Goal: Connect with others: Connect with others

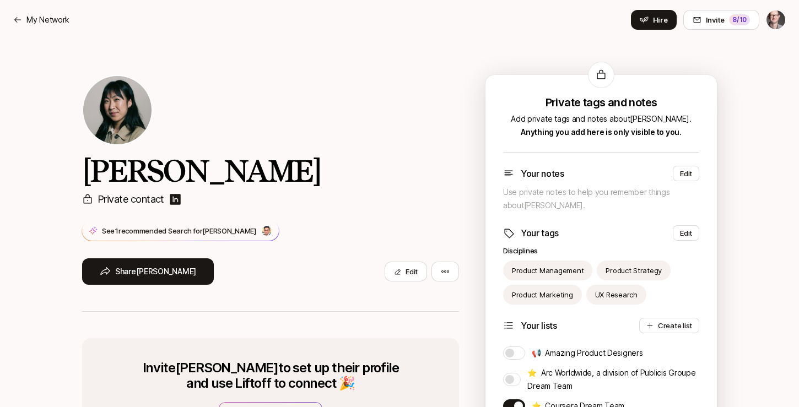
scroll to position [131, 0]
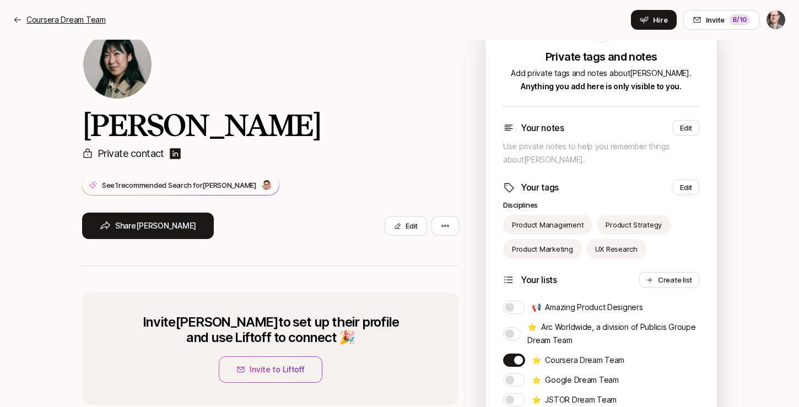
click at [68, 21] on p "Coursera Dream Team" at bounding box center [65, 19] width 79 height 13
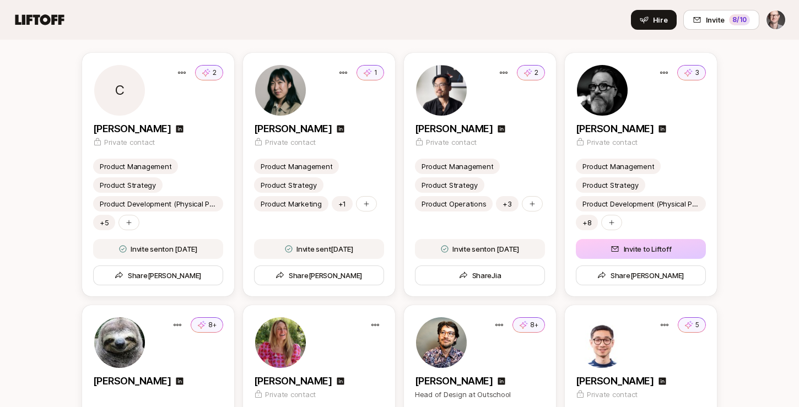
click at [54, 17] on icon at bounding box center [39, 19] width 49 height 10
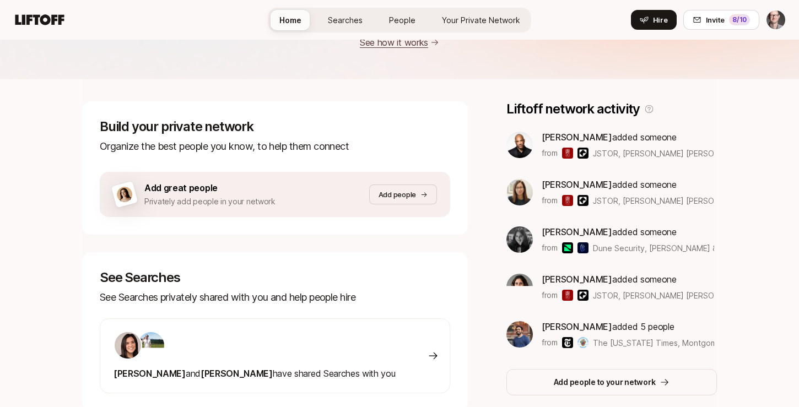
scroll to position [119, 0]
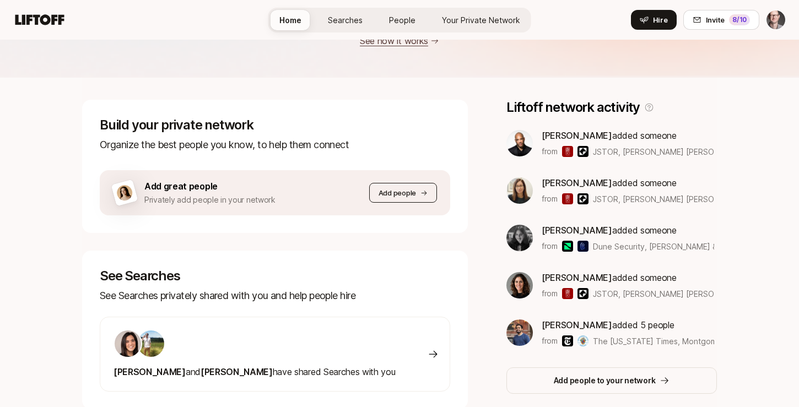
click at [410, 185] on button "Add people" at bounding box center [403, 193] width 68 height 20
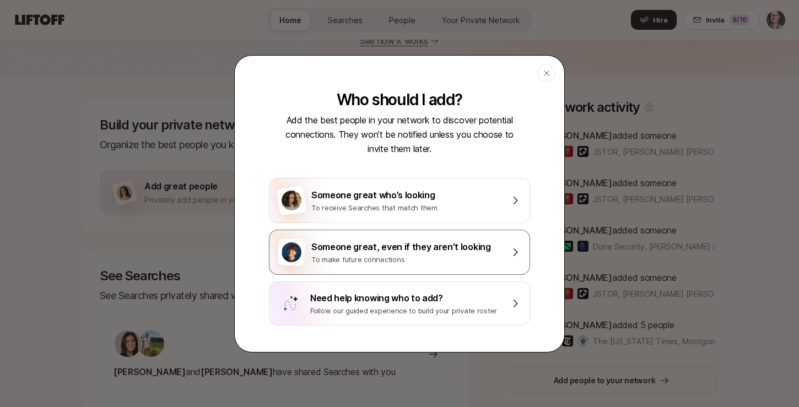
click at [395, 249] on div "Someone great, even if they aren’t looking" at bounding box center [407, 247] width 192 height 14
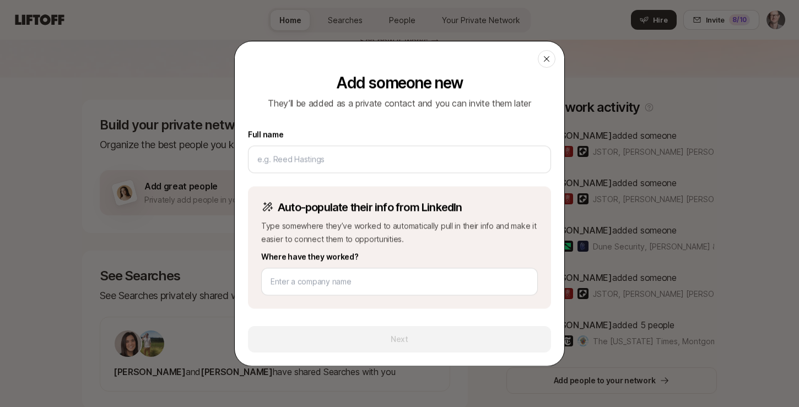
scroll to position [3, 0]
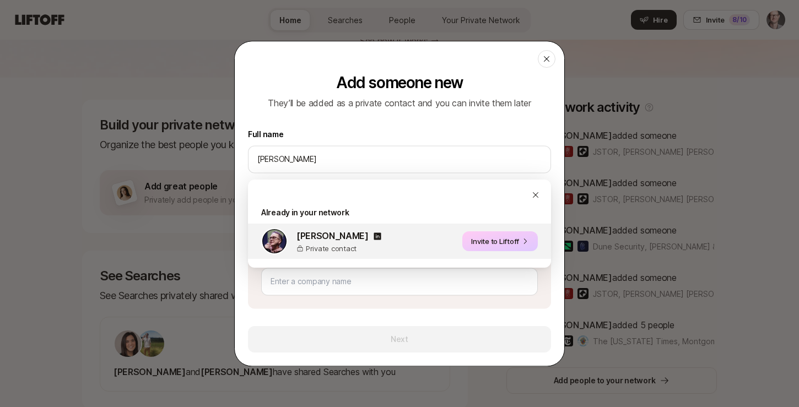
type input "[PERSON_NAME]"
click at [305, 245] on p "Private contact" at bounding box center [339, 248] width 85 height 11
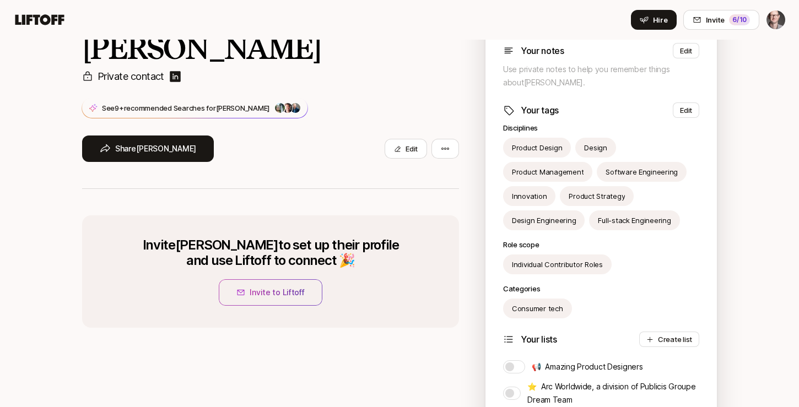
scroll to position [131, 0]
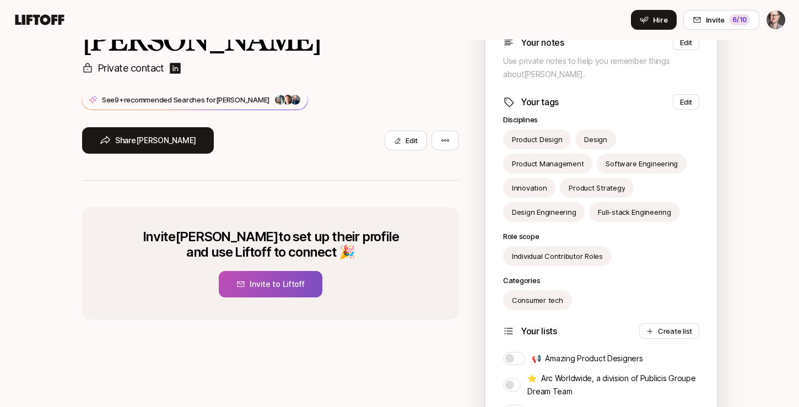
click at [259, 287] on button "Invite to Liftoff" at bounding box center [270, 284] width 103 height 26
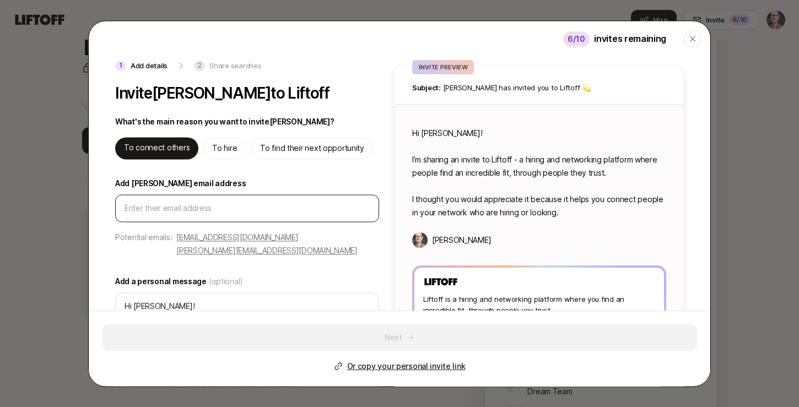
type input "[PERSON_NAME][EMAIL_ADDRESS][DOMAIN_NAME]"
type textarea "x"
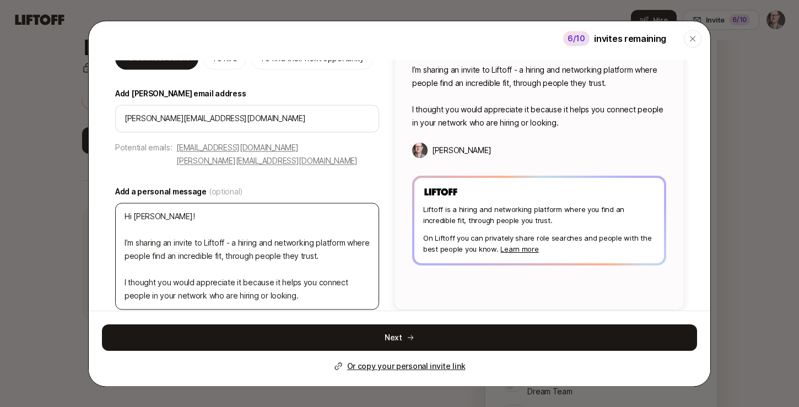
scroll to position [89, 0]
type input "[PERSON_NAME][EMAIL_ADDRESS][DOMAIN_NAME]"
click at [183, 205] on textarea "Hi Ryan! I’m sharing an invite to Liftoff - a hiring and networking platform wh…" at bounding box center [247, 257] width 264 height 107
type textarea "Hi Ryan! I’m sharing an invite to Liftoff - a hiring and networking platform wh…"
type textarea "x"
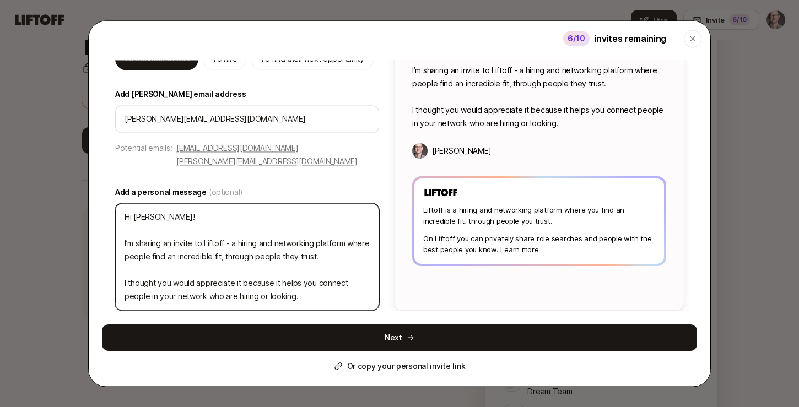
type textarea "Hi Ryan! I’m sharing an invite to Liftoff - a hiring and networking platform wh…"
type textarea "x"
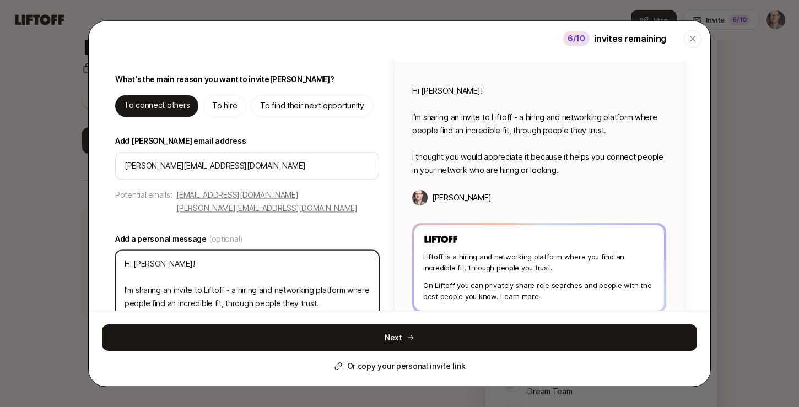
scroll to position [45, 0]
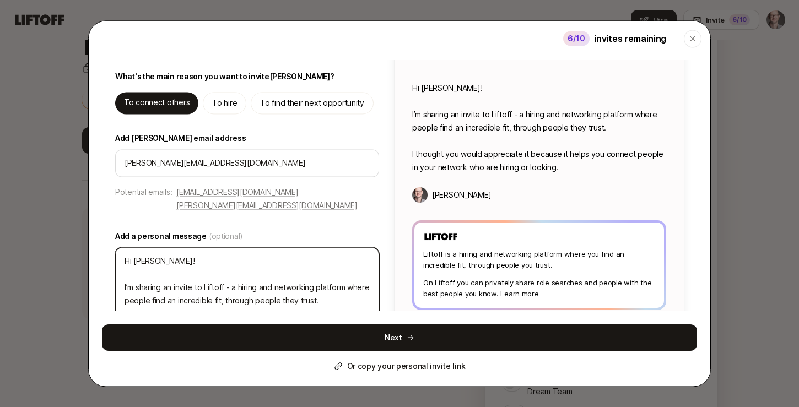
type textarea "Hi Ryan! ( I’m sharing an invite to Liftoff - a hiring and networking platform …"
type textarea "x"
type textarea "Hi Ryan! (a I’m sharing an invite to Liftoff - a hiring and networking platform…"
type textarea "x"
type textarea "Hi Ryan! (as I’m sharing an invite to Liftoff - a hiring and networking platfor…"
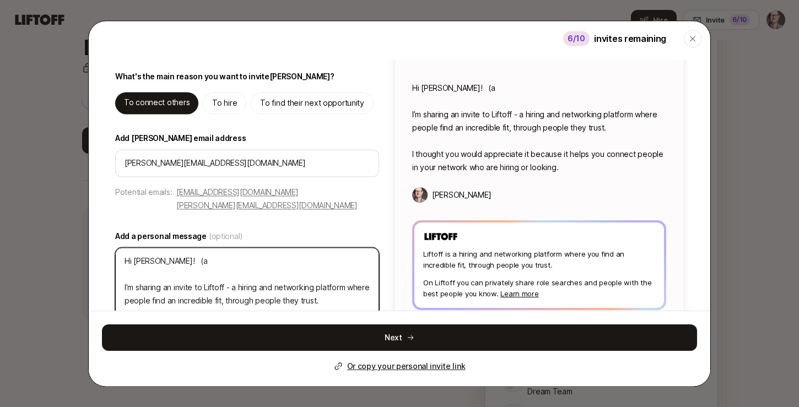
type textarea "x"
type textarea "Hi Ryan! (as I’m sharing an invite to Liftoff - a hiring and networking platfor…"
type textarea "x"
type textarea "Hi Ryan! (as m I’m sharing an invite to Liftoff - a hiring and networking platf…"
type textarea "x"
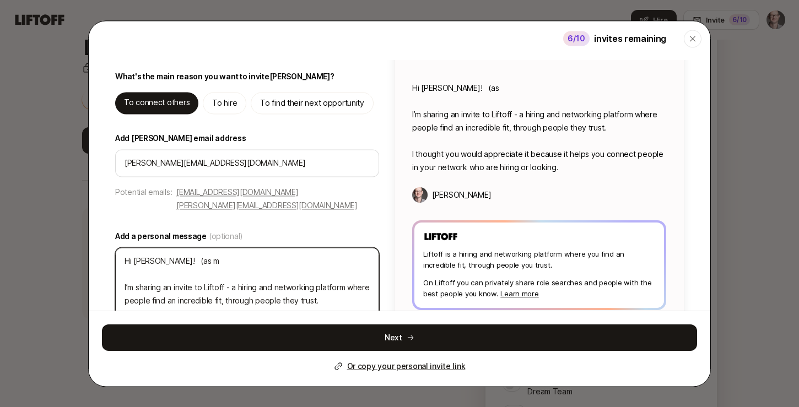
type textarea "Hi Ryan! (as me I’m sharing an invite to Liftoff - a hiring and networking plat…"
type textarea "x"
type textarea "Hi Ryan! (as men I’m sharing an invite to Liftoff - a hiring and networking pla…"
type textarea "x"
type textarea "Hi Ryan! (as ment I’m sharing an invite to Liftoff - a hiring and networking pl…"
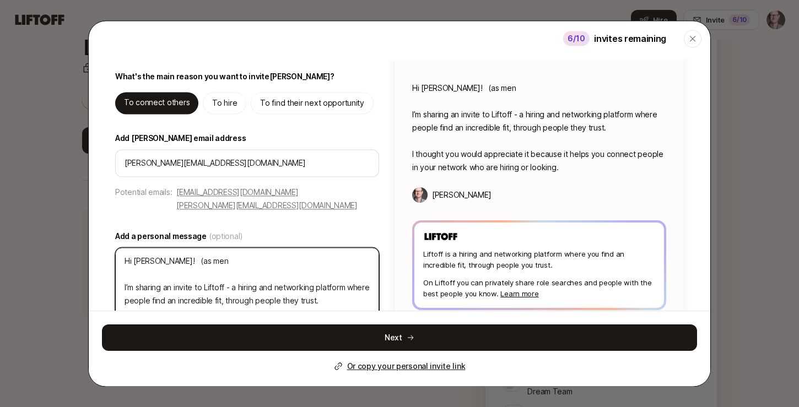
type textarea "x"
type textarea "Hi Ryan! (as menti I’m sharing an invite to Liftoff - a hiring and networking p…"
type textarea "x"
type textarea "Hi Ryan! (as mentio I’m sharing an invite to Liftoff - a hiring and networking …"
type textarea "x"
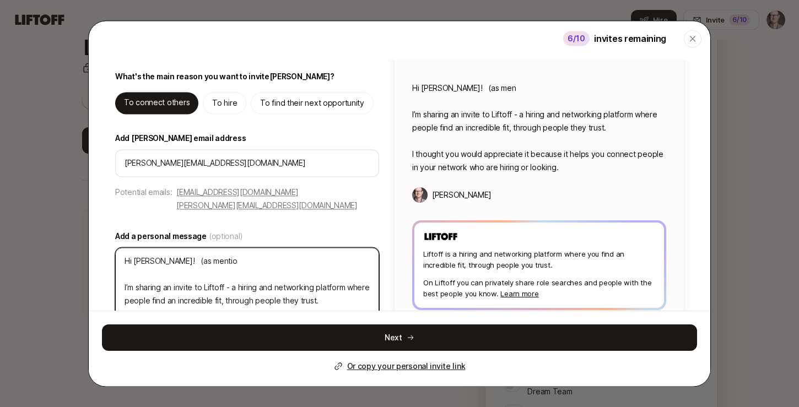
type textarea "Hi Ryan! (as mention I’m sharing an invite to Liftoff - a hiring and networking…"
type textarea "x"
type textarea "Hi Ryan! (as mentione I’m sharing an invite to Liftoff - a hiring and networkin…"
type textarea "x"
type textarea "Hi Ryan! (as mentioned I’m sharing an invite to Liftoff - a hiring and networki…"
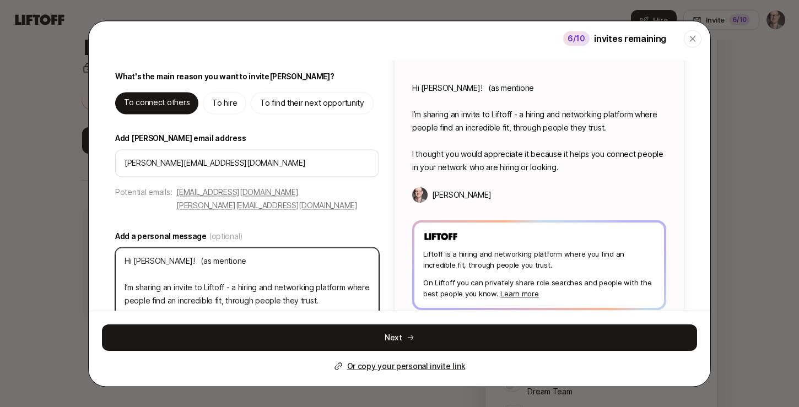
type textarea "x"
type textarea "Hi Ryan! (as mentioned I’m sharing an invite to Liftoff - a hiring and networki…"
type textarea "x"
type textarea "Hi Ryan! (as mentioned o I’m sharing an invite to Liftoff - a hiring and networ…"
type textarea "x"
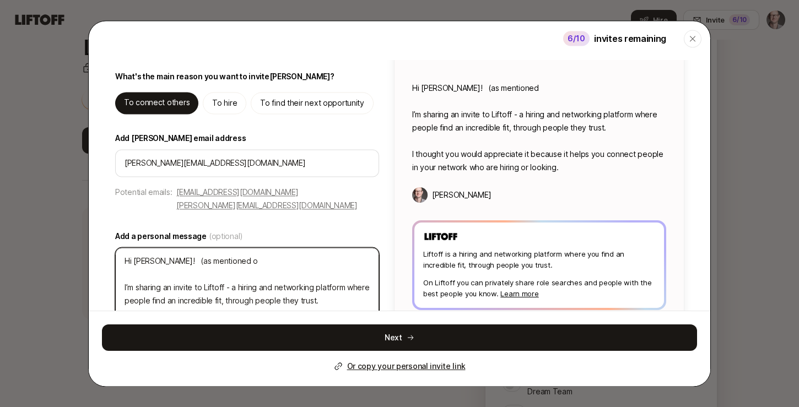
type textarea "Hi Ryan! (as mentioned on I’m sharing an invite to Liftoff - a hiring and netwo…"
type textarea "x"
type textarea "Hi Ryan! (as mentioned on I’m sharing an invite to Liftoff - a hiring and netwo…"
type textarea "x"
type textarea "Hi Ryan! (as mentioned on o I’m sharing an invite to Liftoff - a hiring and net…"
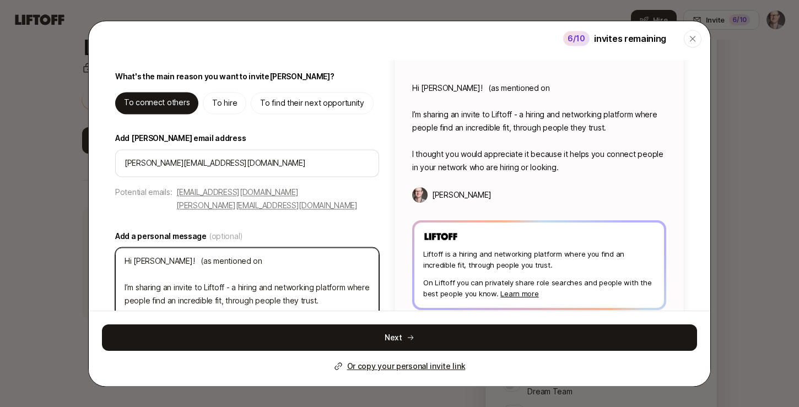
type textarea "x"
type textarea "Hi Ryan! (as mentioned on ou I’m sharing an invite to Liftoff - a hiring and ne…"
type textarea "x"
type textarea "Hi Ryan! (as mentioned on our I’m sharing an invite to Liftoff - a hiring and n…"
type textarea "x"
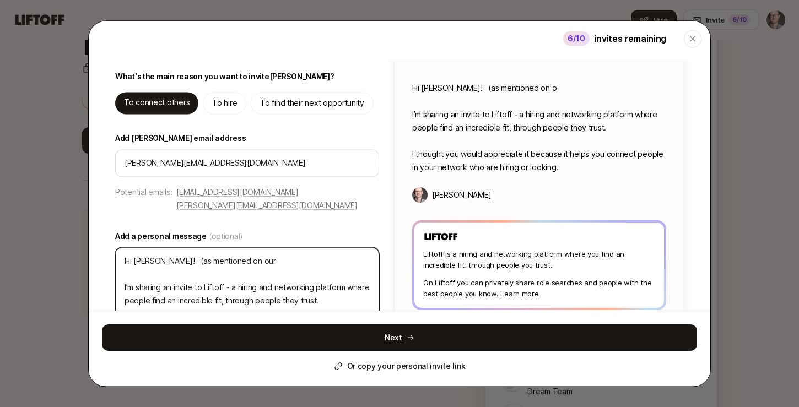
type textarea "Hi Ryan! (as mentioned on our I’m sharing an invite to Liftoff - a hiring and n…"
type textarea "x"
type textarea "Hi Ryan! (as mentioned on our L I’m sharing an invite to Liftoff - a hiring and…"
type textarea "x"
type textarea "Hi Ryan! (as mentioned on our LI I’m sharing an invite to Liftoff - a hiring an…"
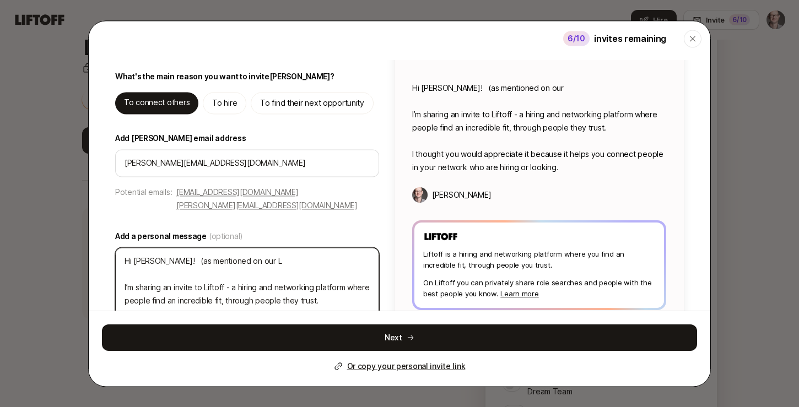
type textarea "x"
type textarea "Hi Ryan! (as mentioned on our LIn I’m sharing an invite to Liftoff - a hiring a…"
type textarea "x"
type textarea "Hi Ryan! (as mentioned on our LInk I’m sharing an invite to Liftoff - a hiring …"
type textarea "x"
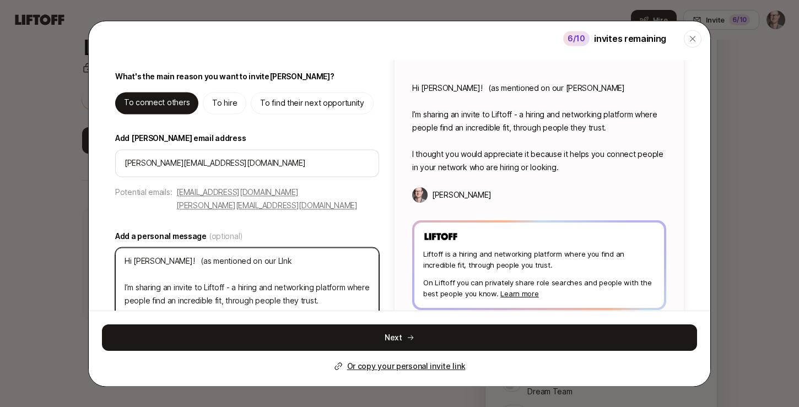
type textarea "Hi Ryan! (as mentioned on our LInke I’m sharing an invite to Liftoff - a hiring…"
type textarea "x"
type textarea "Hi Ryan! (as mentioned on our LInked I’m sharing an invite to Liftoff - a hirin…"
type textarea "x"
type textarea "Hi Ryan! (as mentioned on our LInke I’m sharing an invite to Liftoff - a hiring…"
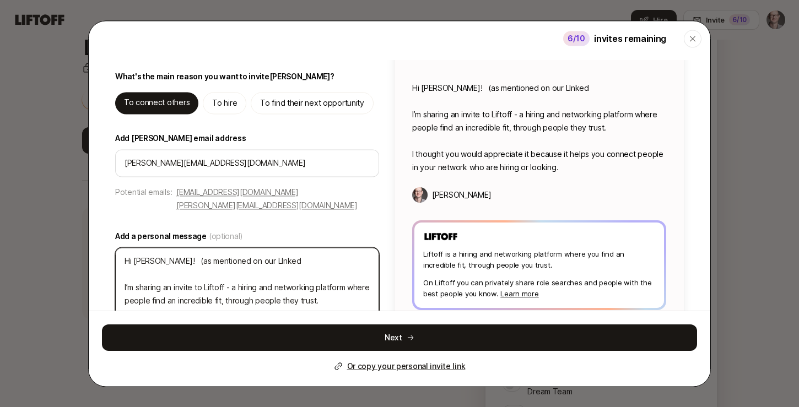
type textarea "x"
type textarea "Hi Ryan! (as mentioned on our LInk I’m sharing an invite to Liftoff - a hiring …"
type textarea "x"
type textarea "Hi Ryan! (as mentioned on our LIn I’m sharing an invite to Liftoff - a hiring a…"
type textarea "x"
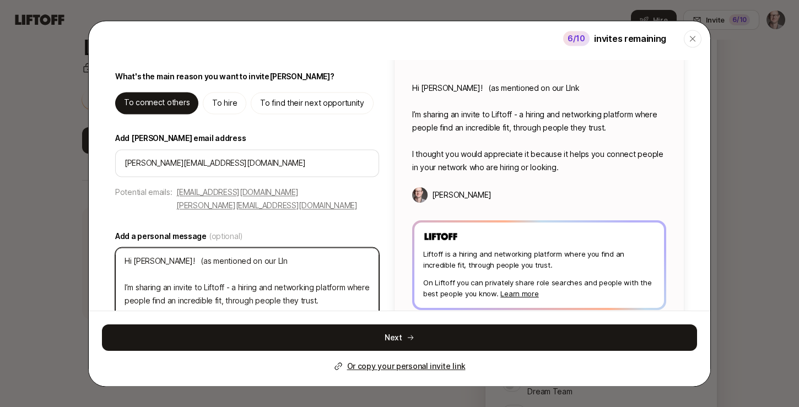
type textarea "Hi Ryan! (as mentioned on our LI I’m sharing an invite to Liftoff - a hiring an…"
type textarea "x"
type textarea "Hi Ryan! (as mentioned on our L I’m sharing an invite to Liftoff - a hiring and…"
type textarea "x"
type textarea "Hi Ryan! (as mentioned on our Li I’m sharing an invite to Liftoff - a hiring an…"
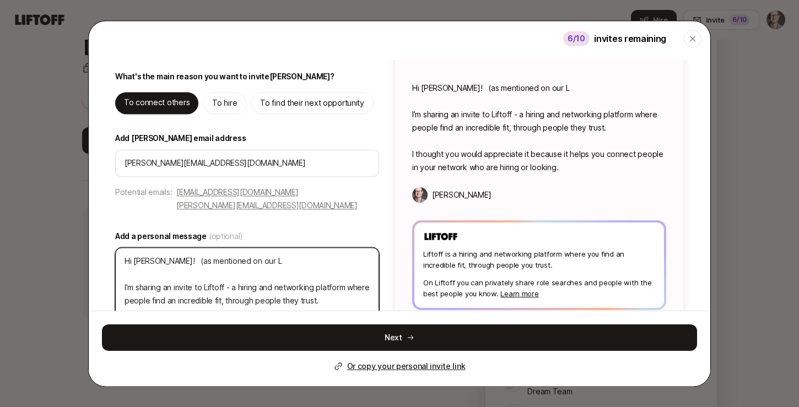
type textarea "x"
type textarea "Hi Ryan! (as mentioned on our Lin I’m sharing an invite to Liftoff - a hiring a…"
type textarea "x"
type textarea "Hi Ryan! (as mentioned on our Link I’m sharing an invite to Liftoff - a hiring …"
type textarea "x"
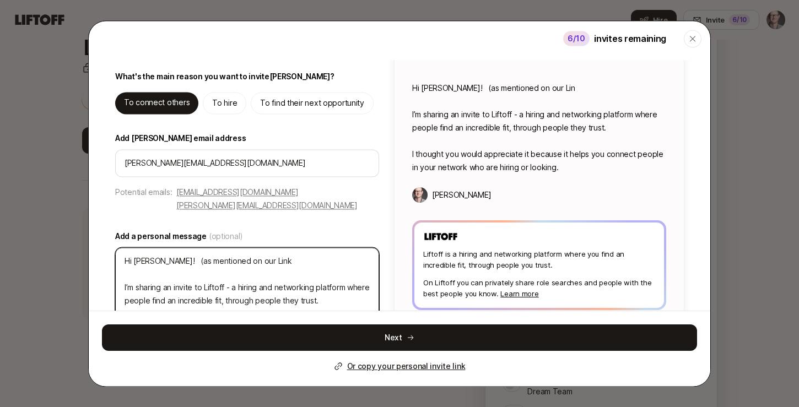
type textarea "Hi Ryan! (as mentioned on our Linke I’m sharing an invite to Liftoff - a hiring…"
type textarea "x"
type textarea "Hi Ryan! (as mentioned on our Linked I’m sharing an invite to Liftoff - a hirin…"
type textarea "x"
type textarea "Hi Ryan! (as mentioned on our LinkedI I’m sharing an invite to Liftoff - a hiri…"
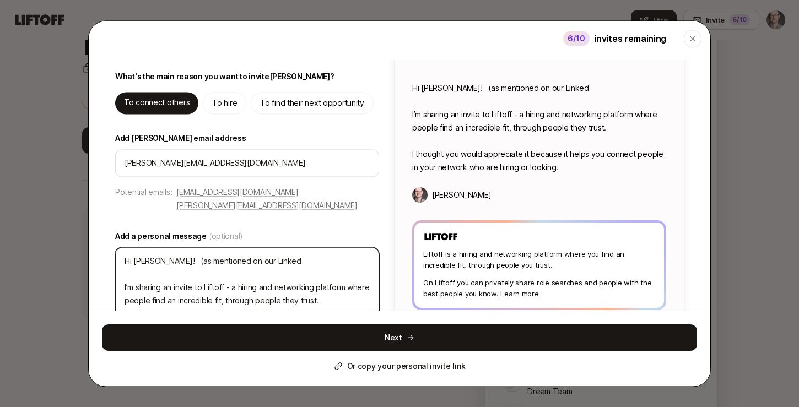
type textarea "x"
type textarea "Hi Ryan! (as mentioned on our LinkedIn I’m sharing an invite to Liftoff - a hir…"
type textarea "x"
type textarea "Hi Ryan! (as mentioned on our LinkedIn I’m sharing an invite to Liftoff - a hir…"
type textarea "x"
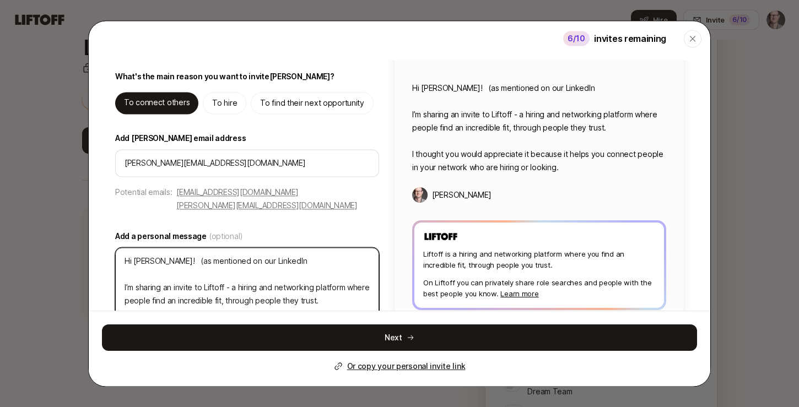
type textarea "Hi Ryan! (as mentioned on our LinkedIn m I’m sharing an invite to Liftoff - a h…"
type textarea "x"
type textarea "Hi Ryan! (as mentioned on our LinkedIn me I’m sharing an invite to Liftoff - a …"
type textarea "x"
type textarea "Hi Ryan! (as mentioned on our LinkedIn mes I’m sharing an invite to Liftoff - a…"
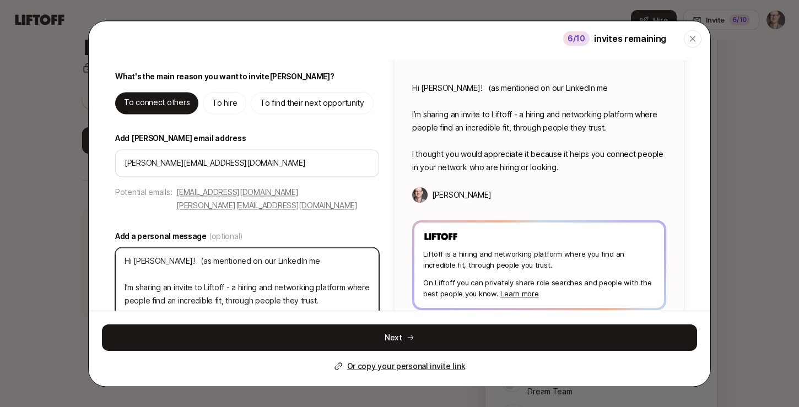
type textarea "x"
type textarea "Hi Ryan! (as mentioned on our LinkedIn mess I’m sharing an invite to Liftoff - …"
type textarea "x"
type textarea "Hi Ryan! (as mentioned on our LinkedIn messa I’m sharing an invite to Liftoff -…"
type textarea "x"
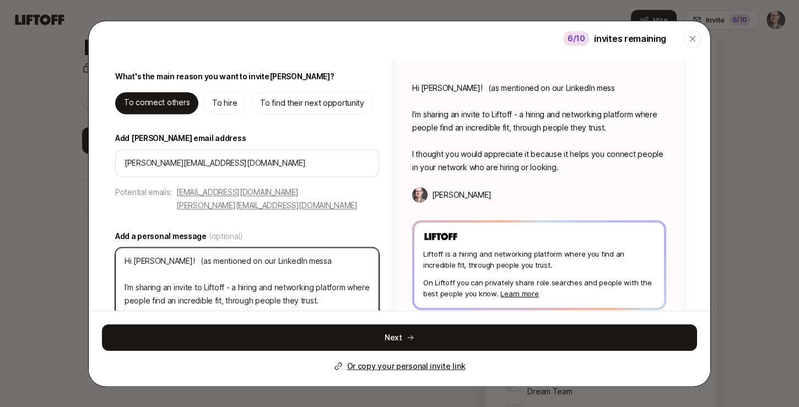
type textarea "Hi Ryan! (as mentioned on our LinkedIn messag I’m sharing an invite to Liftoff …"
type textarea "x"
type textarea "Hi Ryan! (as mentioned on our LinkedIn message I’m sharing an invite to Liftoff…"
type textarea "x"
type textarea "Hi Ryan! (as mentioned on our LinkedIn message I’m sharing an invite to Liftoff…"
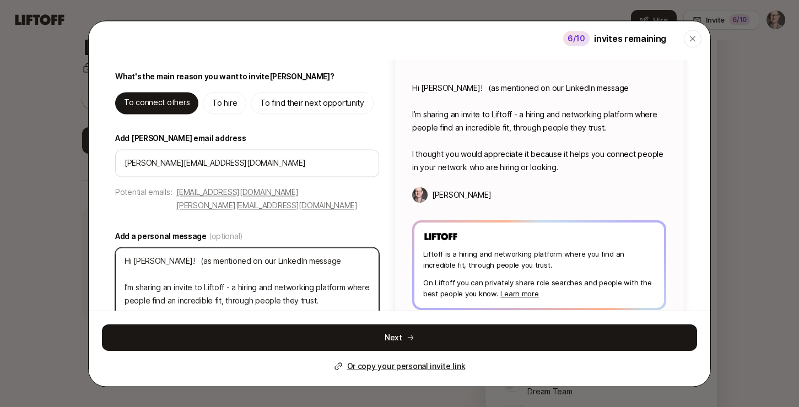
type textarea "x"
type textarea "Hi Ryan! (as mentioned on our LinkedIn message t I’m sharing an invite to Lifto…"
type textarea "x"
type textarea "Hi Ryan! (as mentioned on our LinkedIn message th I’m sharing an invite to Lift…"
type textarea "x"
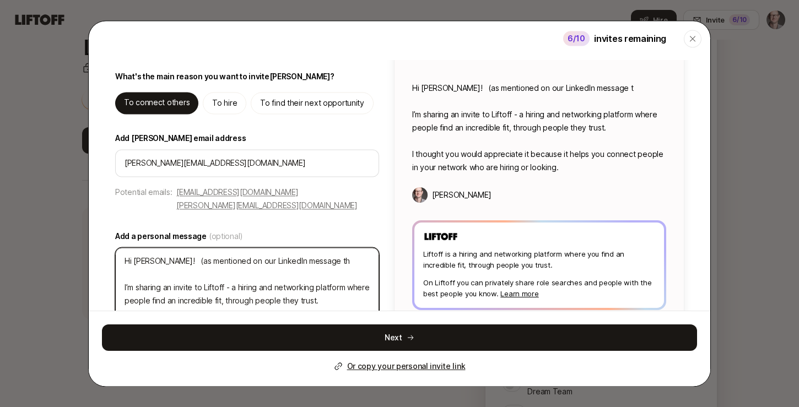
type textarea "Hi Ryan! (as mentioned on our LinkedIn message thr I’m sharing an invite to Lif…"
type textarea "x"
type textarea "Hi Ryan! (as mentioned on our LinkedIn message thre I’m sharing an invite to Li…"
type textarea "x"
type textarea "Hi Ryan! (as mentioned on our LinkedIn message thred I’m sharing an invite to L…"
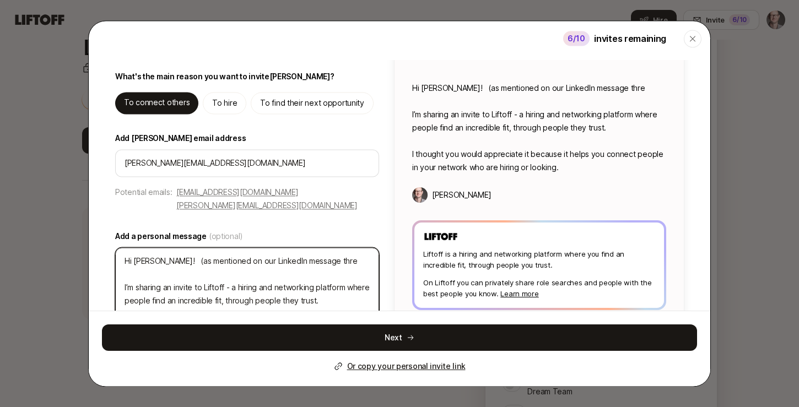
type textarea "x"
type textarea "Hi Ryan! (as mentioned on our LinkedIn message thre I’m sharing an invite to Li…"
type textarea "x"
type textarea "Hi Ryan! (as mentioned on our LinkedIn message threa I’m sharing an invite to L…"
type textarea "x"
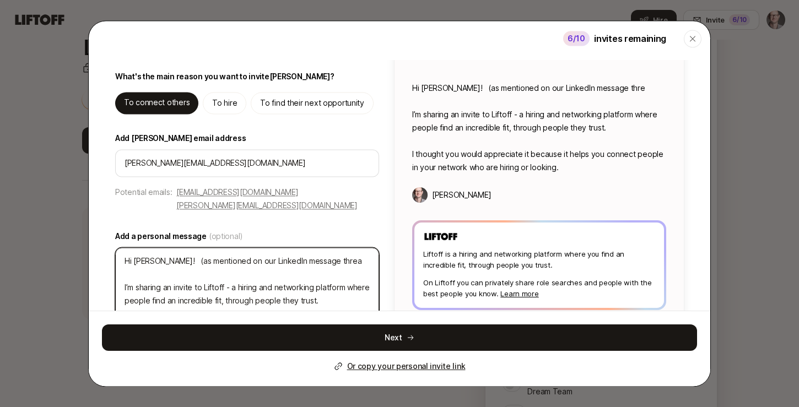
type textarea "Hi Ryan! (as mentioned on our LinkedIn message thread I’m sharing an invite to …"
type textarea "x"
type textarea "Hi Ryan! (as mentioned on our LinkedIn message thread) I’m sharing an invite to…"
type textarea "x"
type textarea "Hi Ryan! (as mentioned on our LinkedIn message thread). I’m sharing an invite t…"
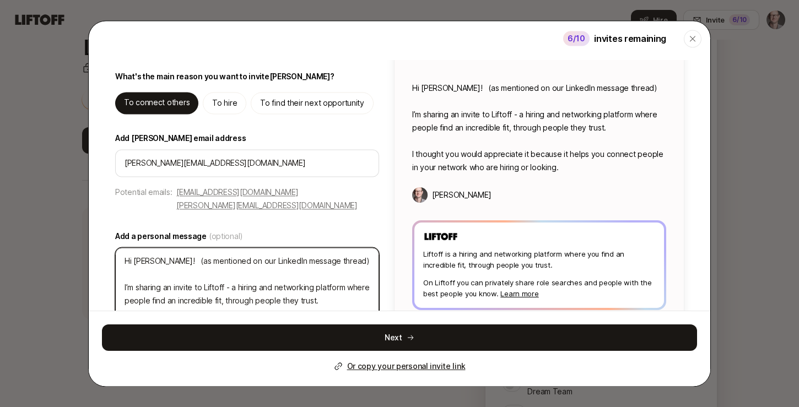
type textarea "x"
type textarea "Hi Ryan! (as mentioned on our LinkedIn message thread). I’m sharing an invite t…"
type textarea "x"
type textarea "Hi Ryan! (as mentioned on our LinkedIn message thread). T I’m sharing an invite…"
type textarea "x"
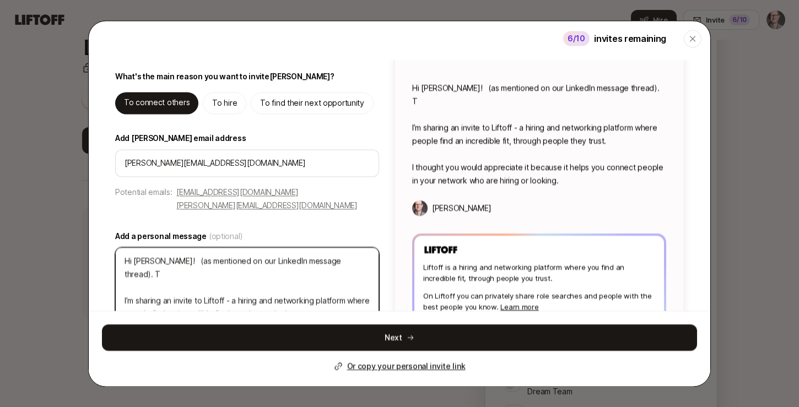
type textarea "Hi Ryan! (as mentioned on our LinkedIn message thread). Th I’m sharing an invit…"
type textarea "x"
type textarea "Hi Ryan! (as mentioned on our LinkedIn message thread). The I’m sharing an invi…"
type textarea "x"
type textarea "Hi Ryan! (as mentioned on our LinkedIn message thread). They I’m sharing an inv…"
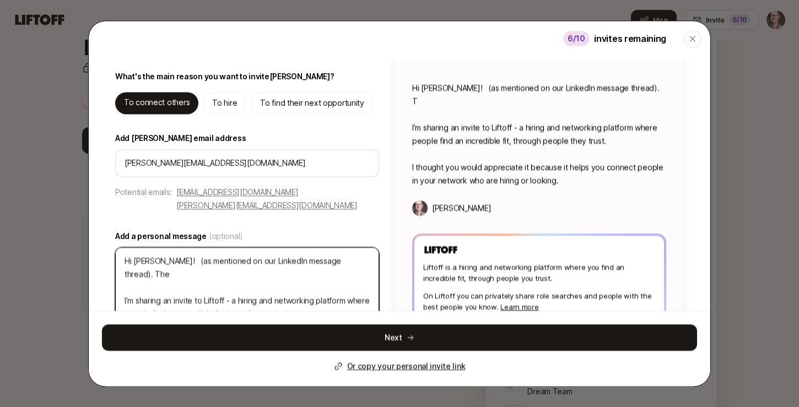
type textarea "x"
type textarea "Hi Ryan! (as mentioned on our LinkedIn message thread). Theyr I’m sharing an in…"
type textarea "x"
type textarea "Hi Ryan! (as mentioned on our LinkedIn message thread). Theyr' I’m sharing an i…"
type textarea "x"
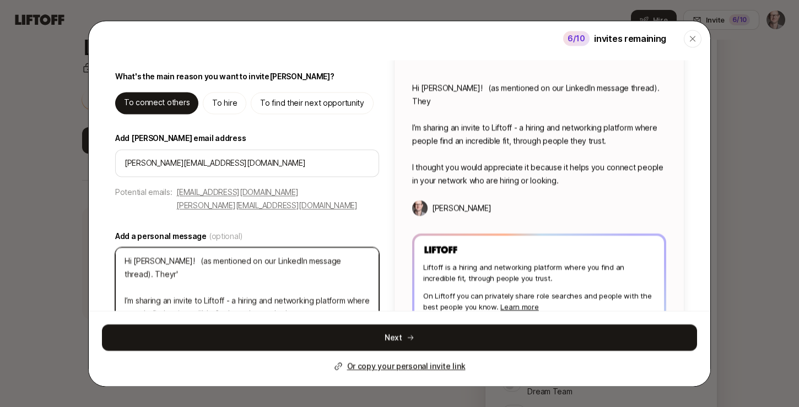
type textarea "Hi Ryan! (as mentioned on our LinkedIn message thread). Theyr'e I’m sharing an …"
type textarea "x"
type textarea "Hi Ryan! (as mentioned on our LinkedIn message thread). They're I’m sharing an …"
type textarea "x"
type textarea "Hi Ryan! (as mentioned on our LinkedIn message thread). They're s I’m sharing a…"
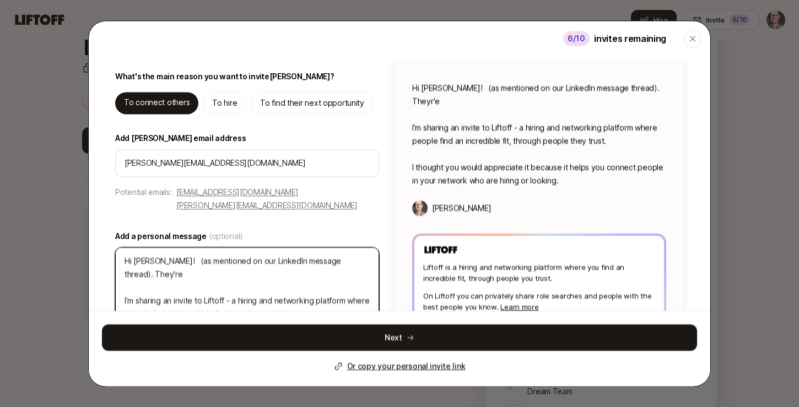
type textarea "x"
type textarea "Hi Ryan! (as mentioned on our LinkedIn message thread). They're st I’m sharing …"
type textarea "x"
type textarea "Hi Ryan! (as mentioned on our LinkedIn message thread). They're sti I’m sharing…"
type textarea "x"
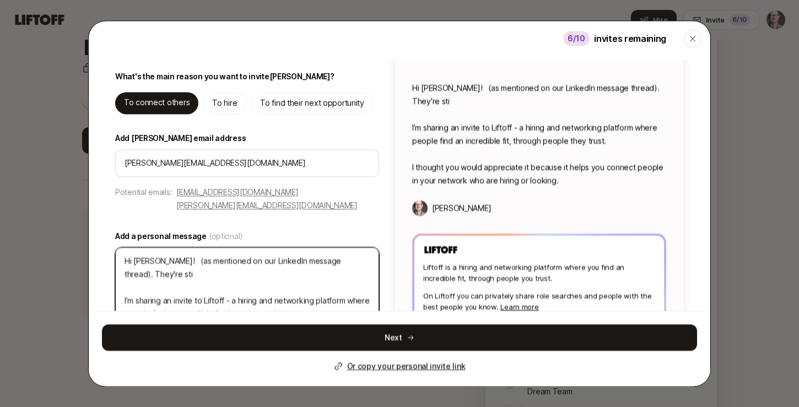
type textarea "Hi Ryan! (as mentioned on our LinkedIn message thread). They're stil I’m sharin…"
type textarea "x"
type textarea "Hi Ryan! (as mentioned on our LinkedIn message thread). They're still I’m shari…"
type textarea "x"
type textarea "Hi Ryan! (as mentioned on our LinkedIn message thread). They're still I’m shari…"
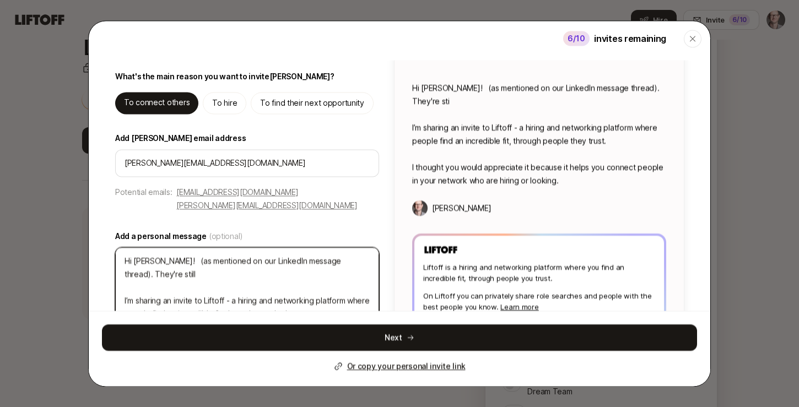
type textarea "x"
type textarea "Hi Ryan! (as mentioned on our LinkedIn message thread). They're still w I’m sha…"
type textarea "x"
type textarea "Hi Ryan! (as mentioned on our LinkedIn message thread). They're still wo I’m sh…"
type textarea "x"
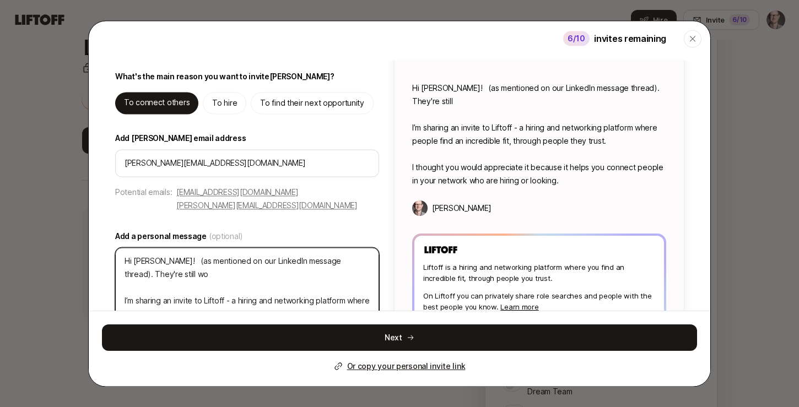
type textarea "Hi Ryan! (as mentioned on our LinkedIn message thread). They're still wor I’m s…"
type textarea "x"
type textarea "Hi Ryan! (as mentioned on our LinkedIn message thread). They're still work I’m …"
type textarea "x"
type textarea "Hi Ryan! (as mentioned on our LinkedIn message thread). They're still worki I’m…"
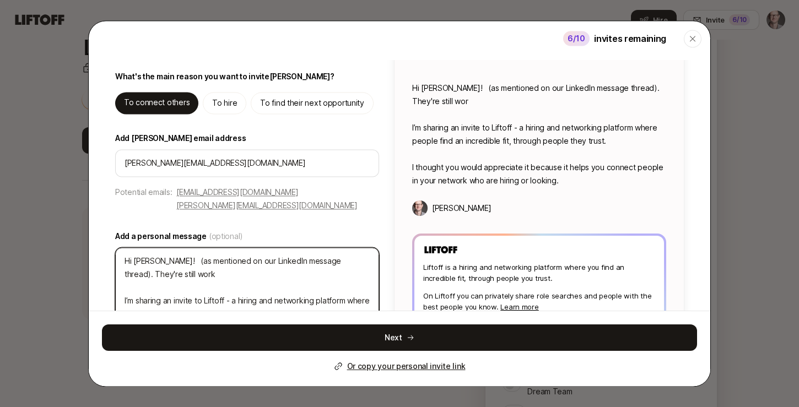
type textarea "x"
type textarea "Hi Ryan! (as mentioned on our LinkedIn message thread). They're still workin I’…"
type textarea "x"
type textarea "Hi Ryan! (as mentioned on our LinkedIn message thread). They're still working I…"
type textarea "x"
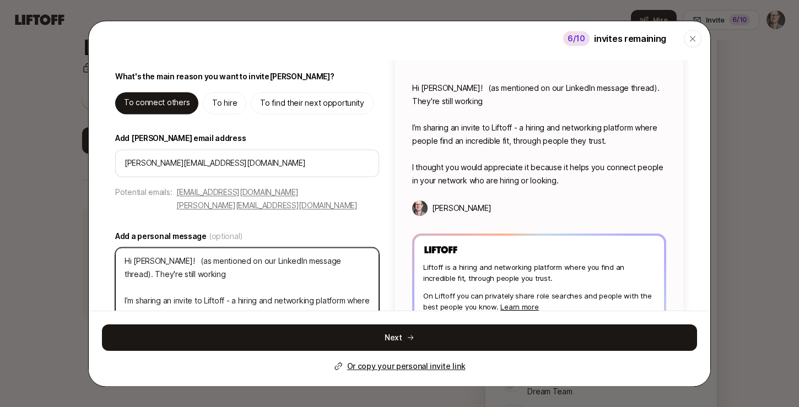
type textarea "Hi Ryan! (as mentioned on our LinkedIn message thread). They're still working I…"
type textarea "x"
type textarea "Hi Ryan! (as mentioned on our LinkedIn message thread). They're still working o…"
type textarea "x"
type textarea "Hi Ryan! (as mentioned on our LinkedIn message thread). They're still working o…"
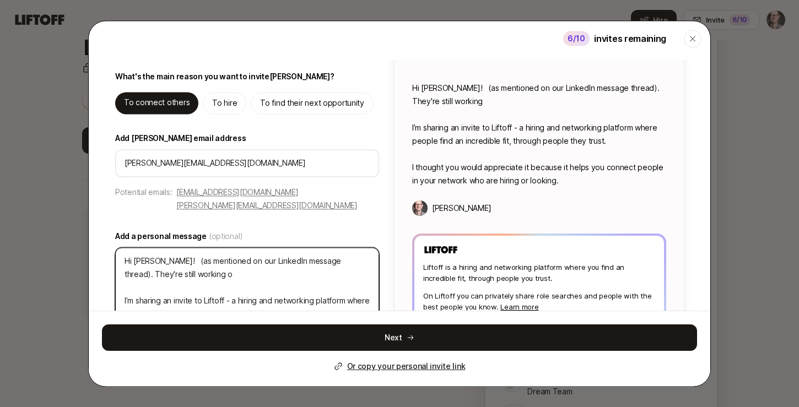
type textarea "x"
type textarea "Hi Ryan! (as mentioned on our LinkedIn message thread). They're still working o…"
type textarea "x"
type textarea "Hi Ryan! (as mentioned on our LinkedIn message thread). They're still working o…"
type textarea "x"
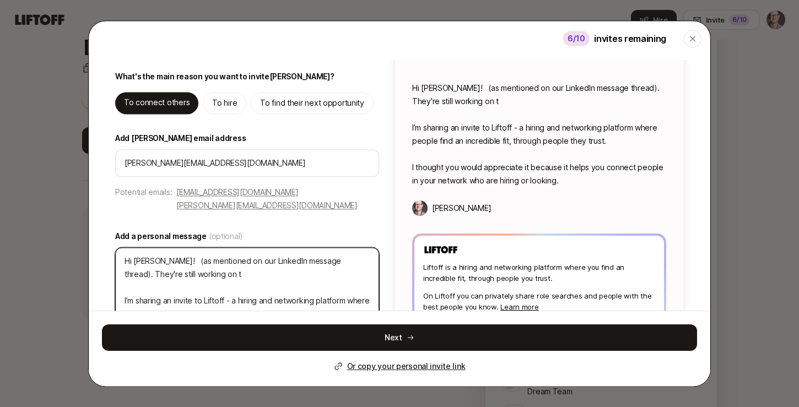
type textarea "Hi Ryan! (as mentioned on our LinkedIn message thread). They're still working o…"
type textarea "x"
type textarea "Hi Ryan! (as mentioned on our LinkedIn message thread). They're still working o…"
type textarea "x"
type textarea "Hi Ryan! (as mentioned on our LinkedIn message thread). They're still working o…"
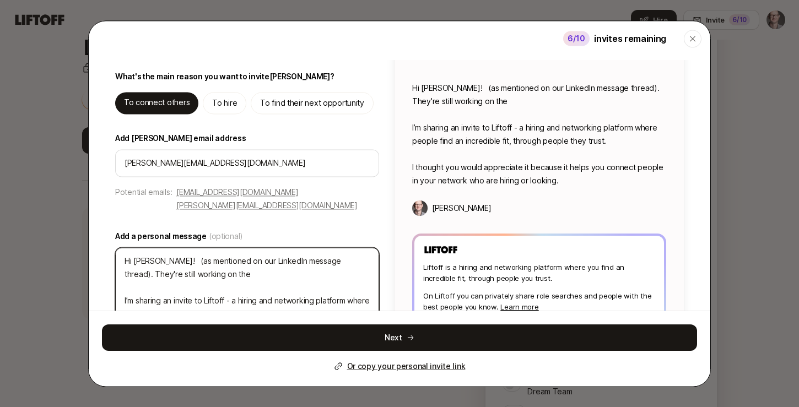
type textarea "x"
type textarea "Hi Ryan! (as mentioned on our LinkedIn message thread). They're still working o…"
type textarea "x"
type textarea "Hi Ryan! (as mentioned on our LinkedIn message thread). They're still working o…"
type textarea "x"
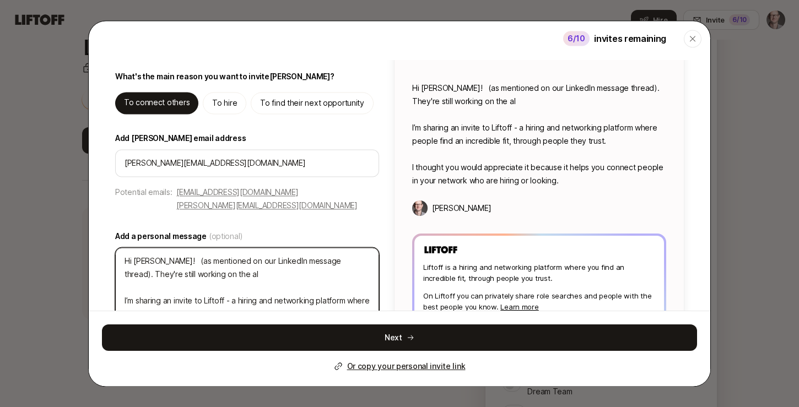
type textarea "Hi Ryan! (as mentioned on our LinkedIn message thread). They're still working o…"
type textarea "x"
type textarea "Hi Ryan! (as mentioned on our LinkedIn message thread). They're still working o…"
type textarea "x"
type textarea "Hi Ryan! (as mentioned on our LinkedIn message thread). They're still working o…"
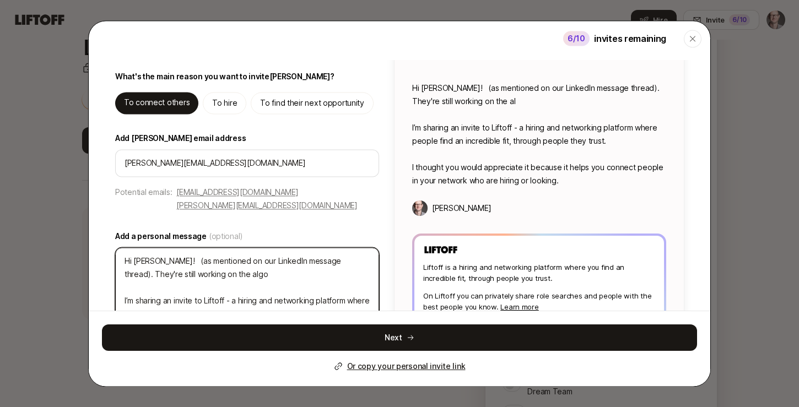
type textarea "x"
type textarea "Hi Ryan! (as mentioned on our LinkedIn message thread). They're still working o…"
type textarea "x"
type textarea "Hi Ryan! (as mentioned on our LinkedIn message thread). They're still working o…"
type textarea "x"
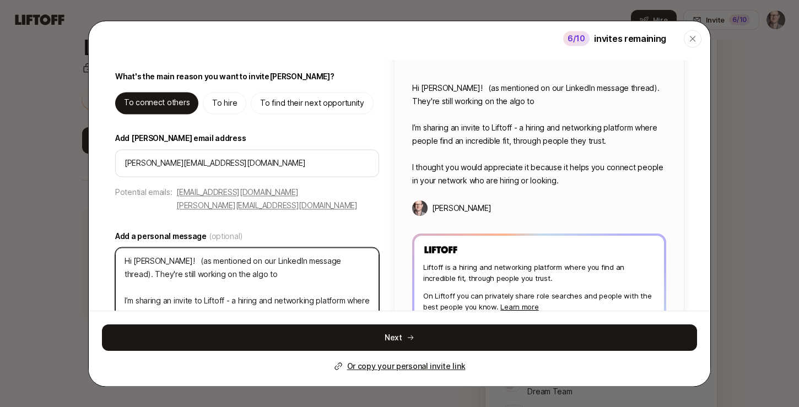
type textarea "Hi Ryan! (as mentioned on our LinkedIn message thread). They're still working o…"
type textarea "x"
type textarea "Hi Ryan! (as mentioned on our LinkedIn message thread). They're still working o…"
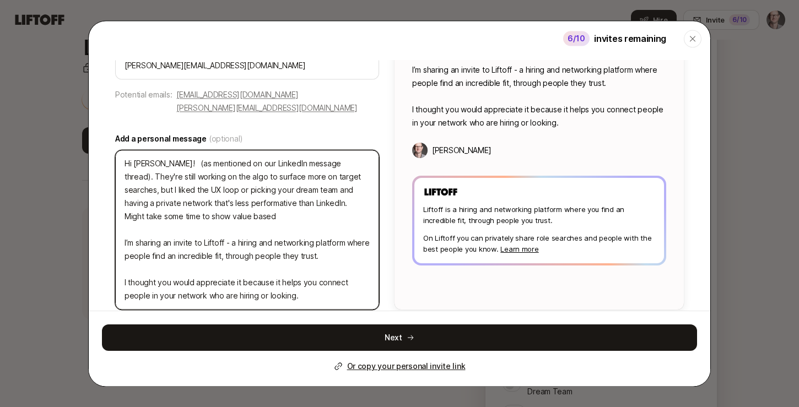
scroll to position [142, 0]
click at [336, 166] on textarea "Hi Ryan! (as mentioned on our LinkedIn message thread). They're still working o…" at bounding box center [247, 231] width 264 height 160
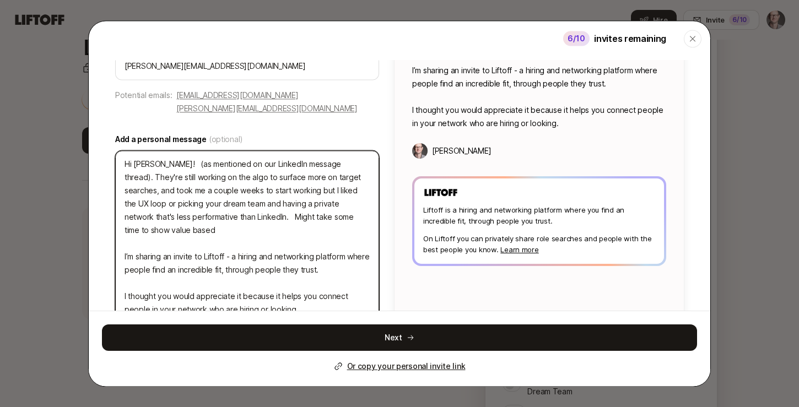
drag, startPoint x: 201, startPoint y: 189, endPoint x: 281, endPoint y: 211, distance: 83.3
click at [281, 211] on textarea "Hi Ryan! (as mentioned on our LinkedIn message thread). They're still working o…" at bounding box center [247, 237] width 264 height 173
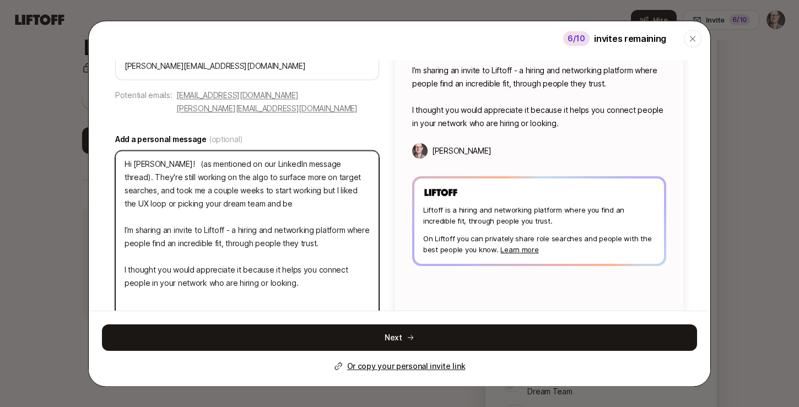
scroll to position [129, 0]
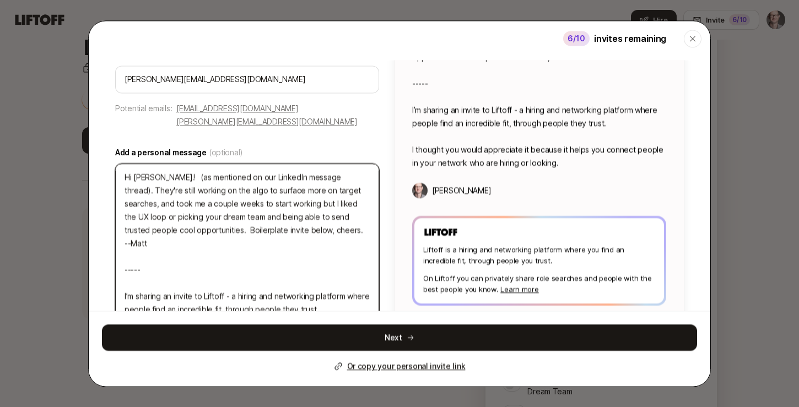
click at [195, 258] on textarea "Hi Ryan! (as mentioned on our LinkedIn message thread). They're still working o…" at bounding box center [247, 257] width 264 height 186
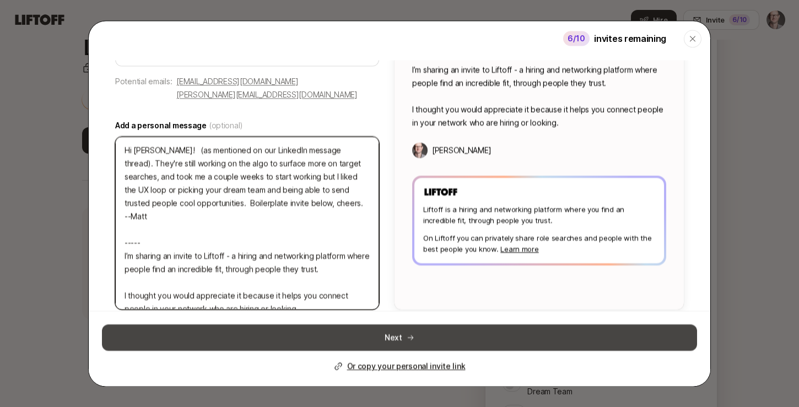
scroll to position [155, 0]
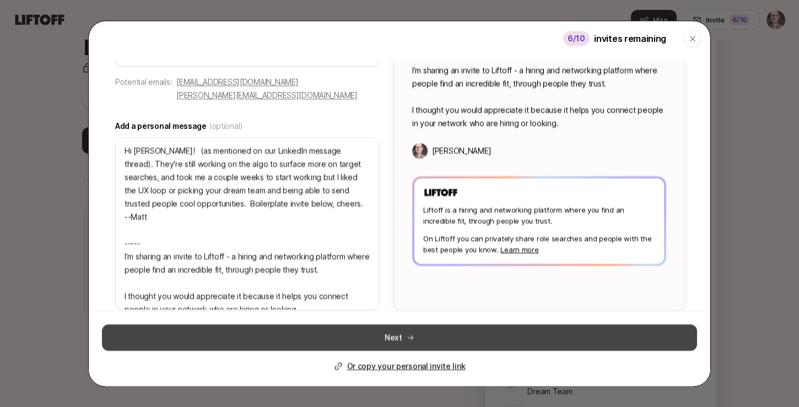
click at [390, 337] on button "Next" at bounding box center [399, 338] width 595 height 26
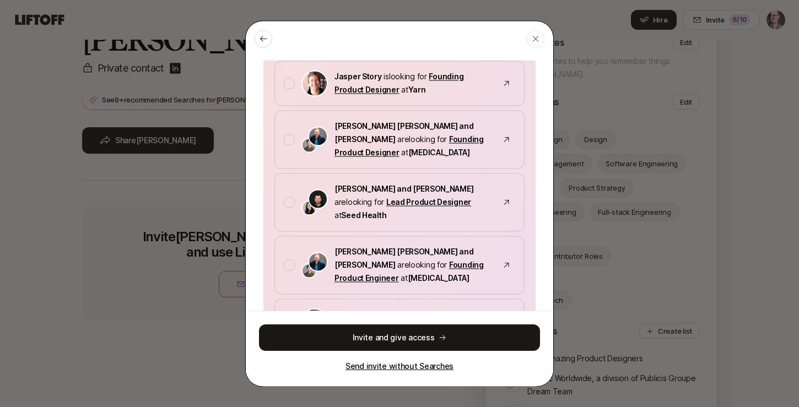
scroll to position [206, 0]
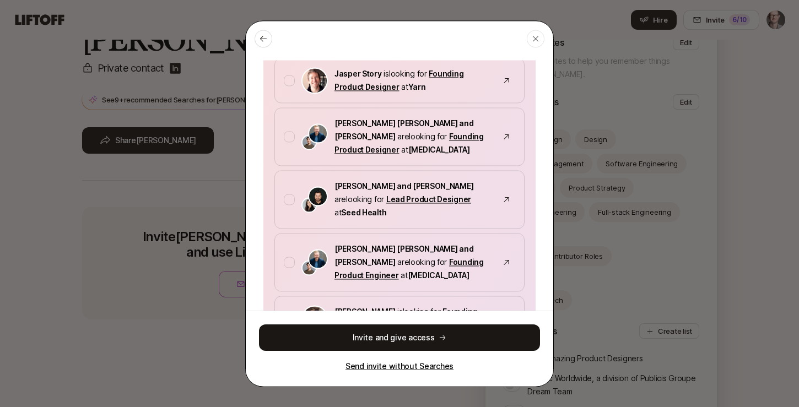
click at [409, 368] on p "Send invite without Searches" at bounding box center [400, 366] width 108 height 13
